Goal: Transaction & Acquisition: Purchase product/service

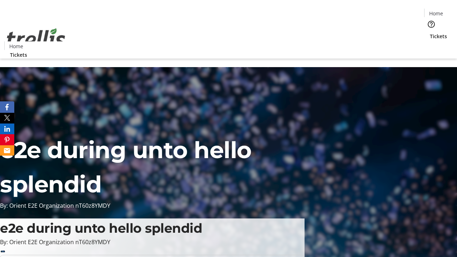
click at [429, 32] on span "Tickets" at bounding box center [437, 35] width 17 height 7
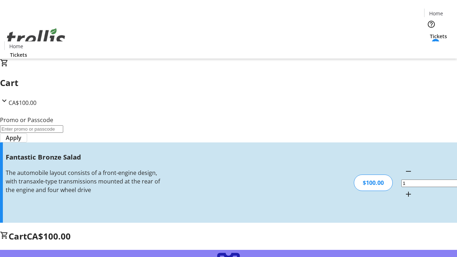
type input "FREE"
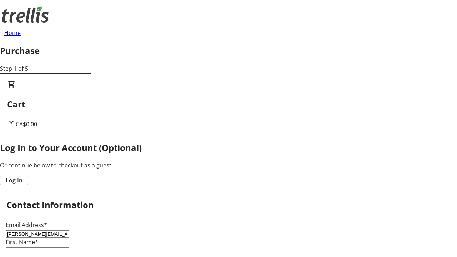
type input "[PERSON_NAME][EMAIL_ADDRESS][DOMAIN_NAME]"
type input "[PERSON_NAME]"
